Goal: Communication & Community: Answer question/provide support

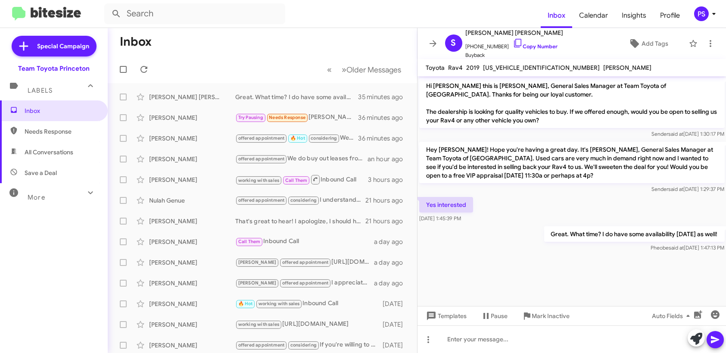
drag, startPoint x: 317, startPoint y: 56, endPoint x: 367, endPoint y: 48, distance: 51.0
click at [318, 56] on mat-toolbar-row "« Previous » Next Older Messages" at bounding box center [262, 70] width 309 height 28
click at [430, 47] on icon at bounding box center [433, 43] width 10 height 10
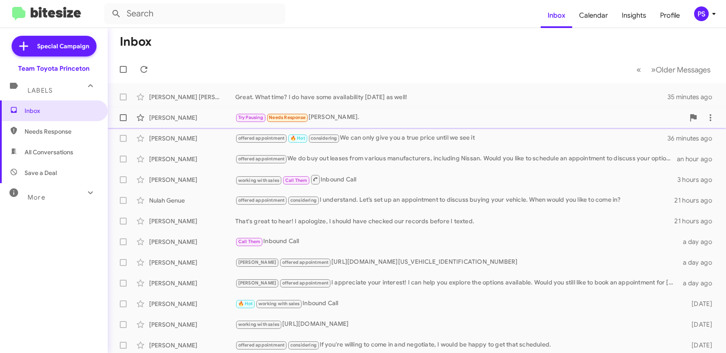
click at [345, 112] on div "[PERSON_NAME] Try Pausing Needs Response Sure, [PERSON_NAME]. 36 minutes ago" at bounding box center [417, 117] width 604 height 17
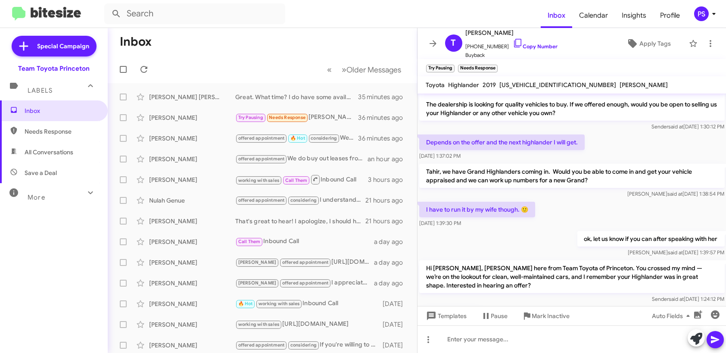
scroll to position [68, 0]
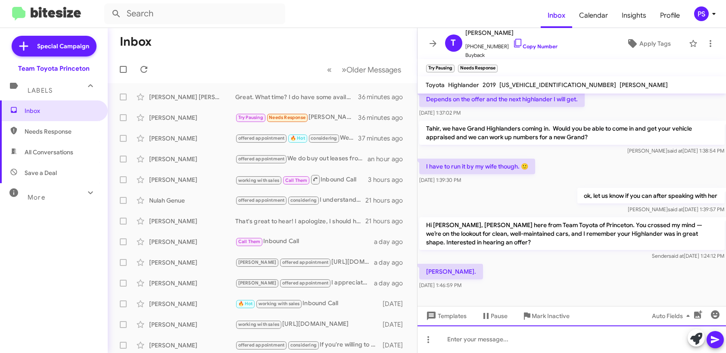
click at [618, 330] on div at bounding box center [571, 339] width 309 height 28
click at [717, 342] on icon at bounding box center [715, 339] width 10 height 10
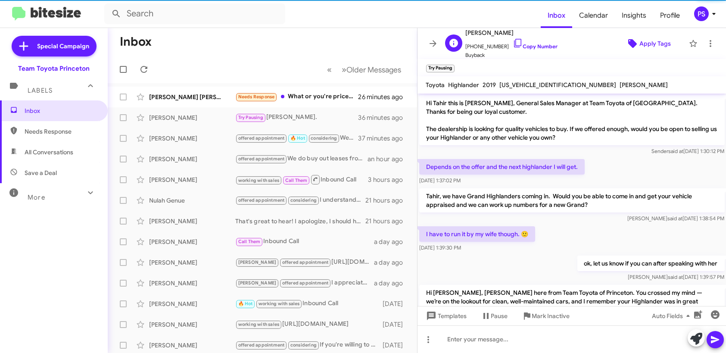
click at [666, 42] on span "Apply Tags" at bounding box center [648, 44] width 59 height 16
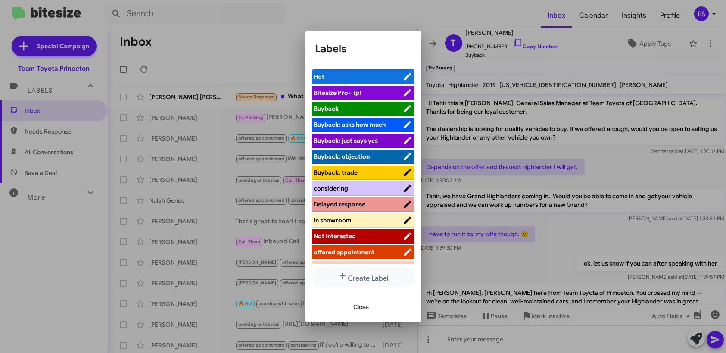
click at [349, 251] on span "offered appointment" at bounding box center [344, 252] width 61 height 8
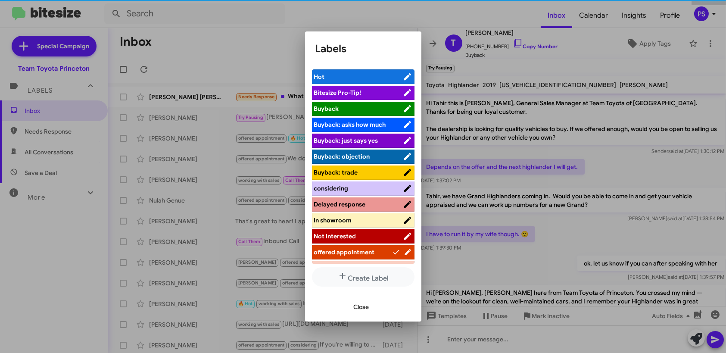
click at [361, 306] on span "Close" at bounding box center [362, 307] width 16 height 16
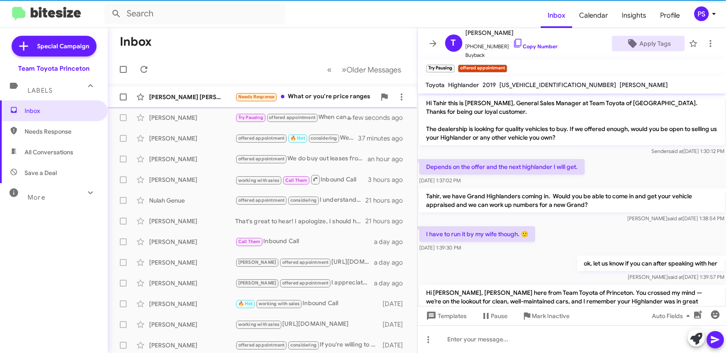
click at [313, 93] on div "Needs Response What or you're price ranges" at bounding box center [305, 97] width 140 height 10
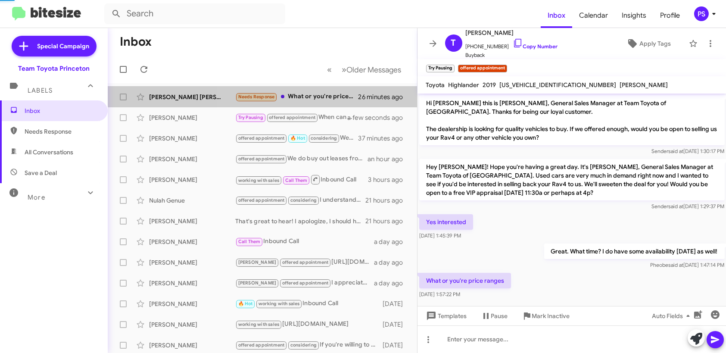
scroll to position [4, 0]
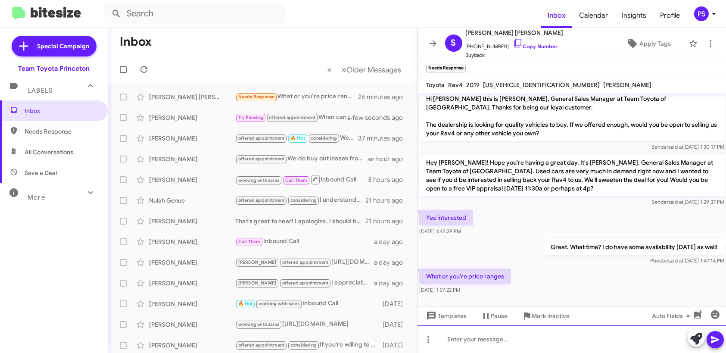
click at [630, 339] on div at bounding box center [571, 339] width 309 height 28
click at [718, 338] on icon at bounding box center [715, 339] width 10 height 10
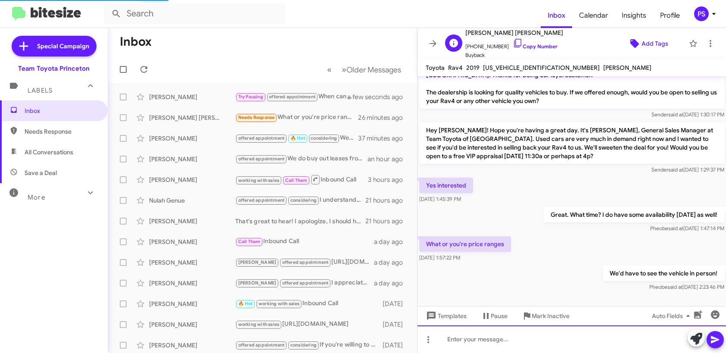
scroll to position [19, 0]
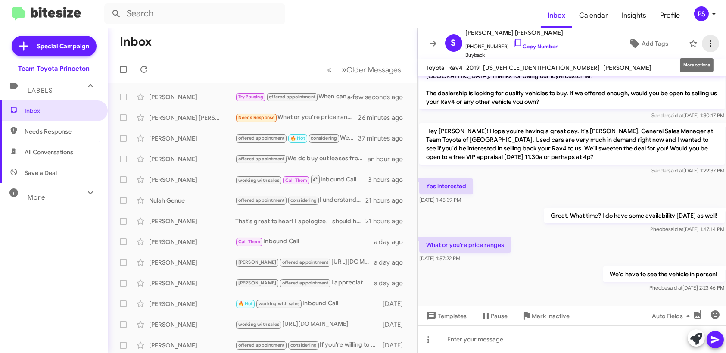
click at [707, 42] on icon at bounding box center [710, 43] width 10 height 10
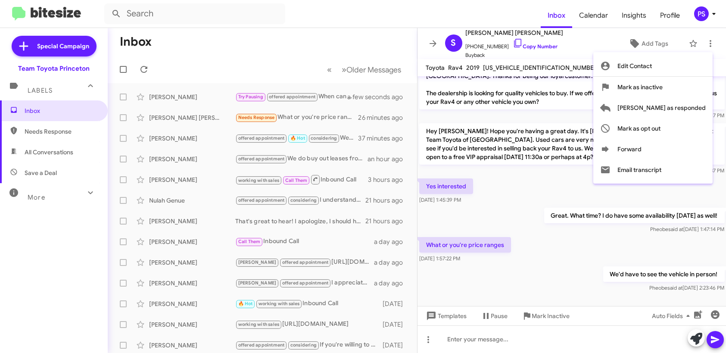
click at [594, 55] on div at bounding box center [363, 176] width 726 height 353
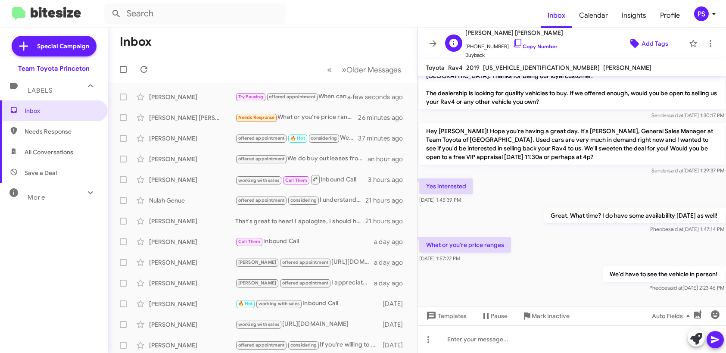
click at [641, 45] on span "Add Tags" at bounding box center [654, 44] width 27 height 16
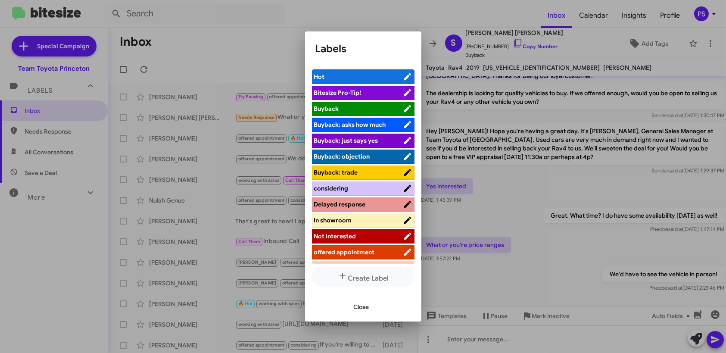
scroll to position [43, 0]
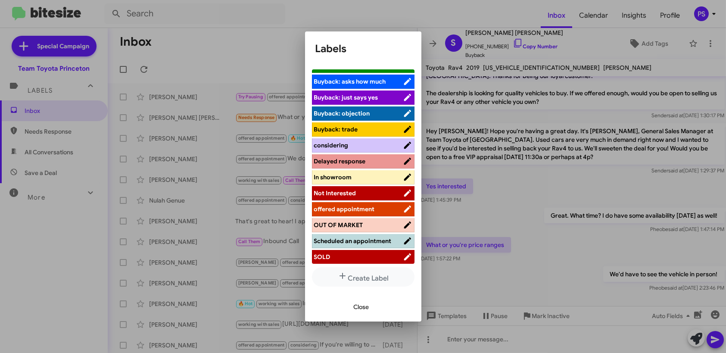
click at [363, 205] on span "offered appointment" at bounding box center [344, 209] width 61 height 8
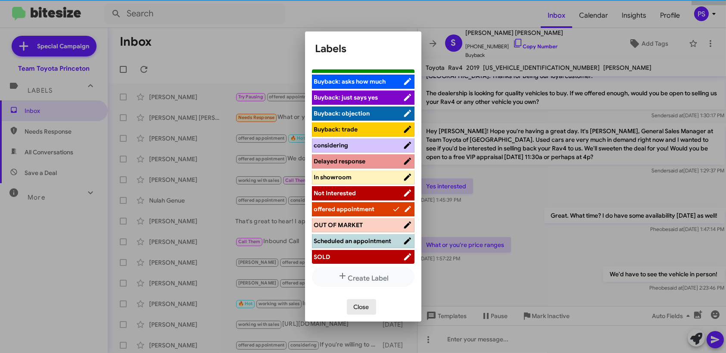
click at [367, 309] on span "Close" at bounding box center [362, 307] width 16 height 16
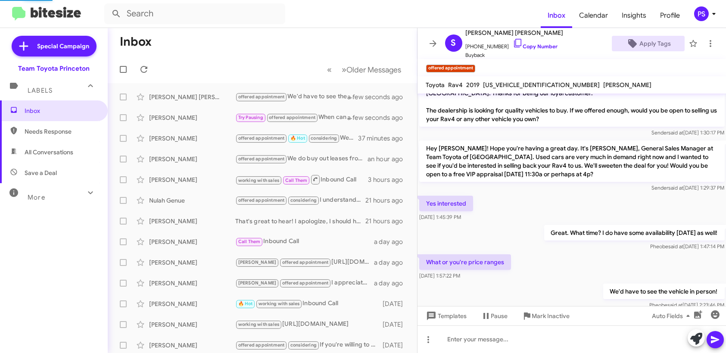
scroll to position [36, 0]
